Goal: Navigation & Orientation: Find specific page/section

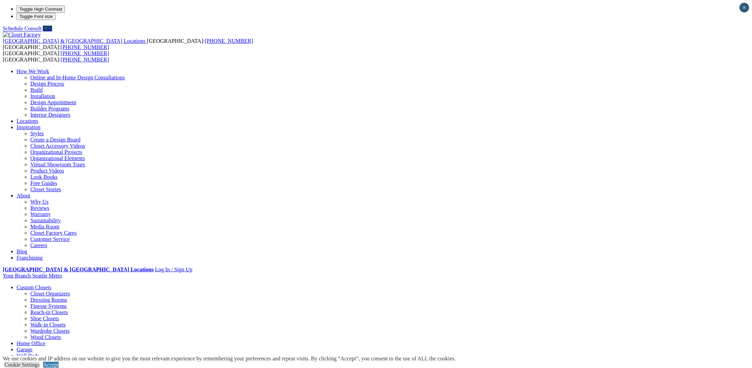
click at [46, 340] on link "Home Office" at bounding box center [31, 343] width 29 height 6
click at [55, 93] on link "Installation" at bounding box center [42, 96] width 25 height 6
